Goal: Task Accomplishment & Management: Use online tool/utility

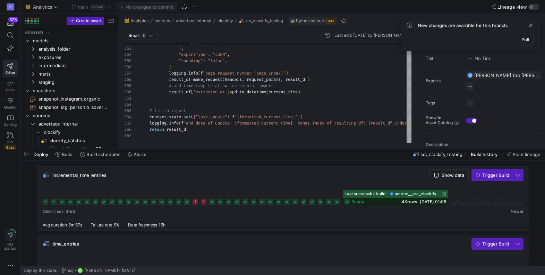
scroll to position [12, 67]
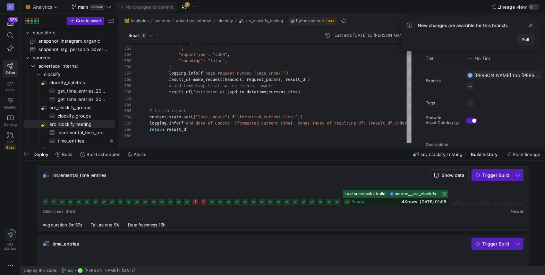
click at [521, 37] on span "Pull" at bounding box center [525, 40] width 8 height 6
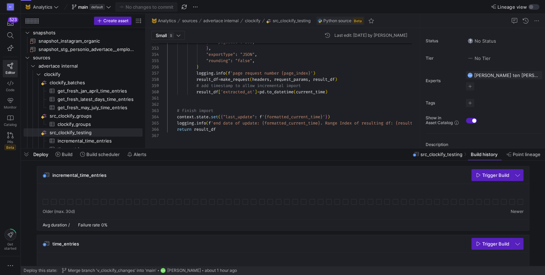
drag, startPoint x: 118, startPoint y: 57, endPoint x: 146, endPoint y: 54, distance: 27.9
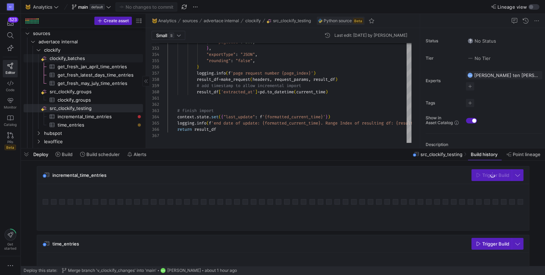
scroll to position [76, 0]
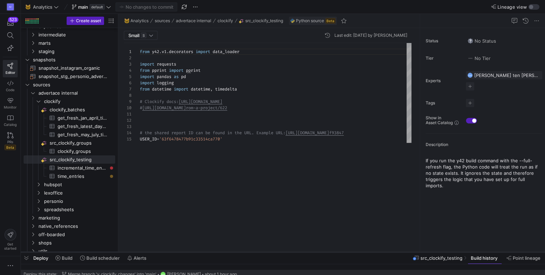
scroll to position [23, 0]
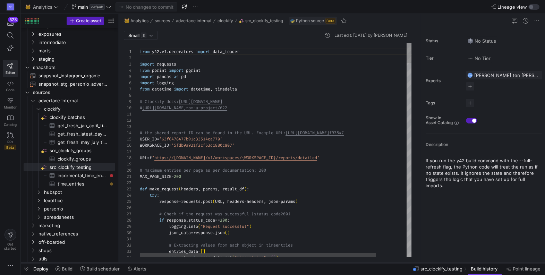
drag, startPoint x: 167, startPoint y: 148, endPoint x: 151, endPoint y: 262, distance: 114.6
click at [151, 262] on div at bounding box center [283, 263] width 524 height 3
type textarea "MAX_PAGE_SIZE = 200 def make_request(headers, params, result_df): try: response…"
